Goal: Complete application form: Complete application form

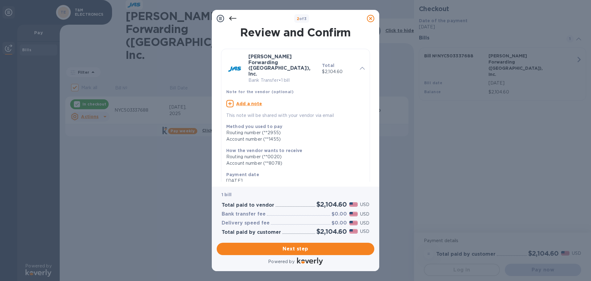
click at [306, 249] on span "Next step" at bounding box center [296, 248] width 148 height 7
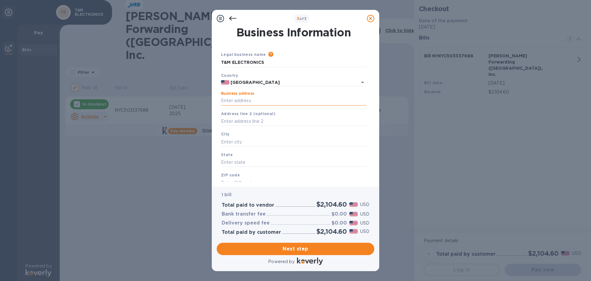
click at [257, 102] on input "Business address" at bounding box center [293, 100] width 145 height 9
type input "[STREET_ADDRESS]"
click at [264, 119] on input "text" at bounding box center [293, 121] width 145 height 9
click at [258, 142] on input "text" at bounding box center [293, 141] width 145 height 9
type input "ste 500"
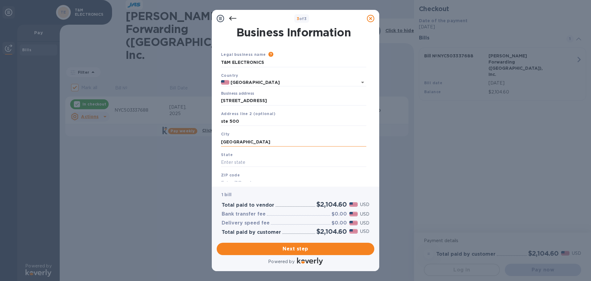
type input "[GEOGRAPHIC_DATA]"
type input "pa"
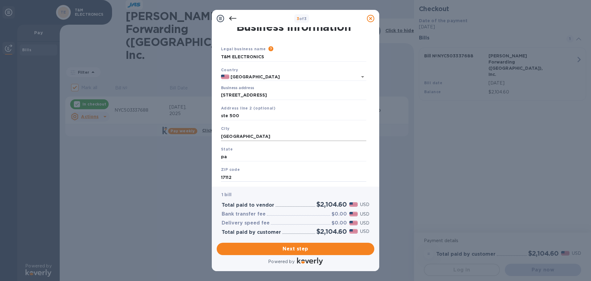
type input "17112"
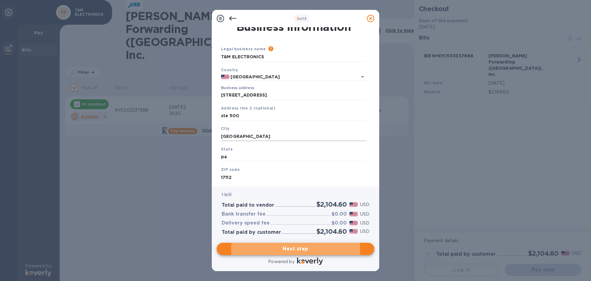
scroll to position [21, 0]
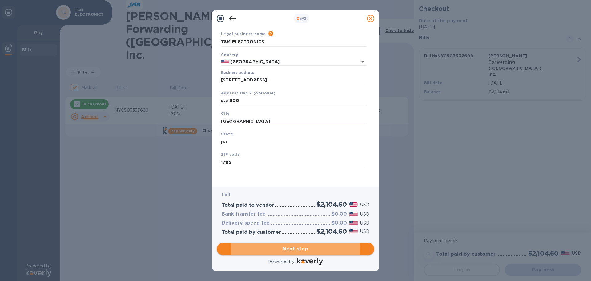
click at [291, 249] on span "Next step" at bounding box center [296, 248] width 148 height 7
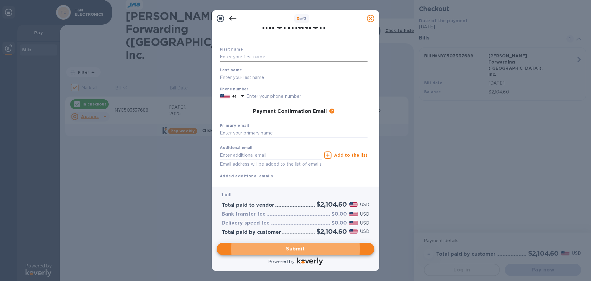
click at [254, 55] on input "text" at bounding box center [294, 56] width 148 height 9
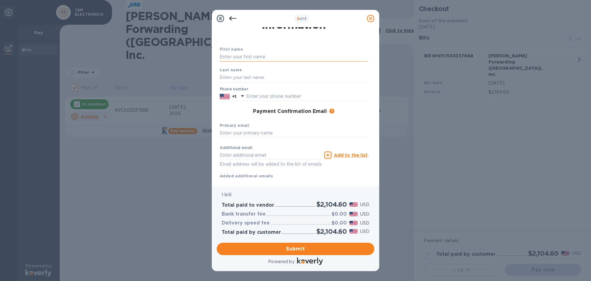
type input "[PERSON_NAME]"
type input "7175260480"
type input "[PERSON_NAME][EMAIL_ADDRESS][DOMAIN_NAME]"
drag, startPoint x: 271, startPoint y: 156, endPoint x: 193, endPoint y: 154, distance: 78.0
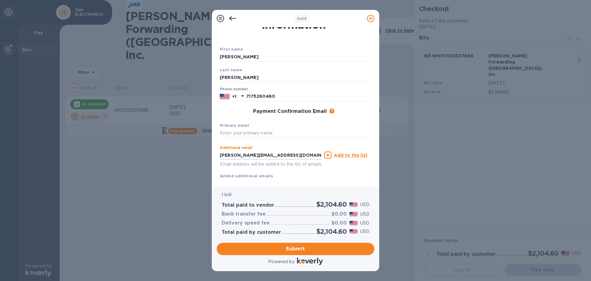
click at [193, 154] on div "3 of 3 Payment Contact Information First name [PERSON_NAME] Last name [PERSON_N…" at bounding box center [295, 140] width 591 height 281
click at [227, 129] on input "text" at bounding box center [294, 132] width 148 height 9
paste input "[PERSON_NAME][EMAIL_ADDRESS][DOMAIN_NAME]"
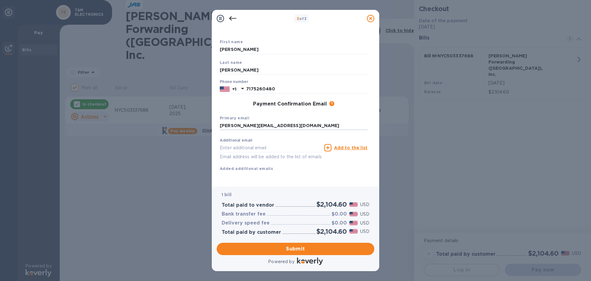
scroll to position [35, 0]
type input "[PERSON_NAME][EMAIL_ADDRESS][DOMAIN_NAME]"
click at [298, 249] on span "Submit" at bounding box center [296, 248] width 148 height 7
click at [236, 39] on input "[PERSON_NAME]" at bounding box center [294, 42] width 148 height 9
type input "[PERSON_NAME]"
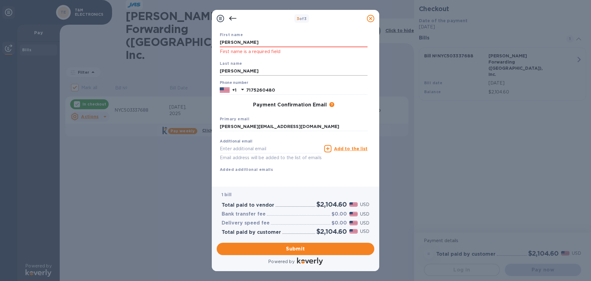
click at [246, 69] on input "[PERSON_NAME]" at bounding box center [294, 71] width 148 height 9
click at [246, 72] on input "[PERSON_NAME]" at bounding box center [294, 71] width 148 height 9
type input "[PERSON_NAME]"
click at [248, 42] on input "[PERSON_NAME]" at bounding box center [294, 42] width 148 height 9
type input "[PERSON_NAME]"
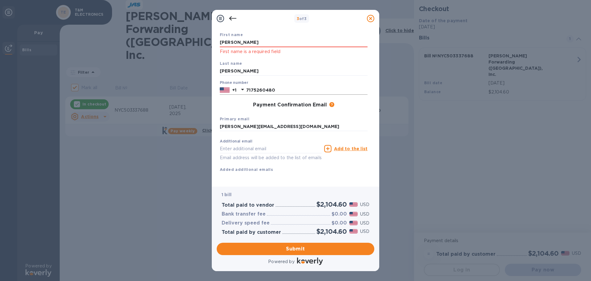
click at [321, 87] on input "7175260480" at bounding box center [306, 89] width 121 height 9
type input "7175260480"
click at [281, 247] on span "Submit" at bounding box center [296, 248] width 148 height 7
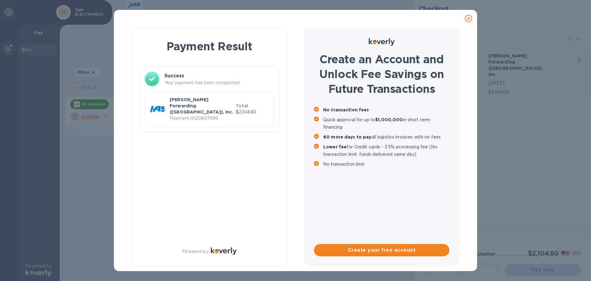
checkbox input "false"
